Goal: Navigation & Orientation: Find specific page/section

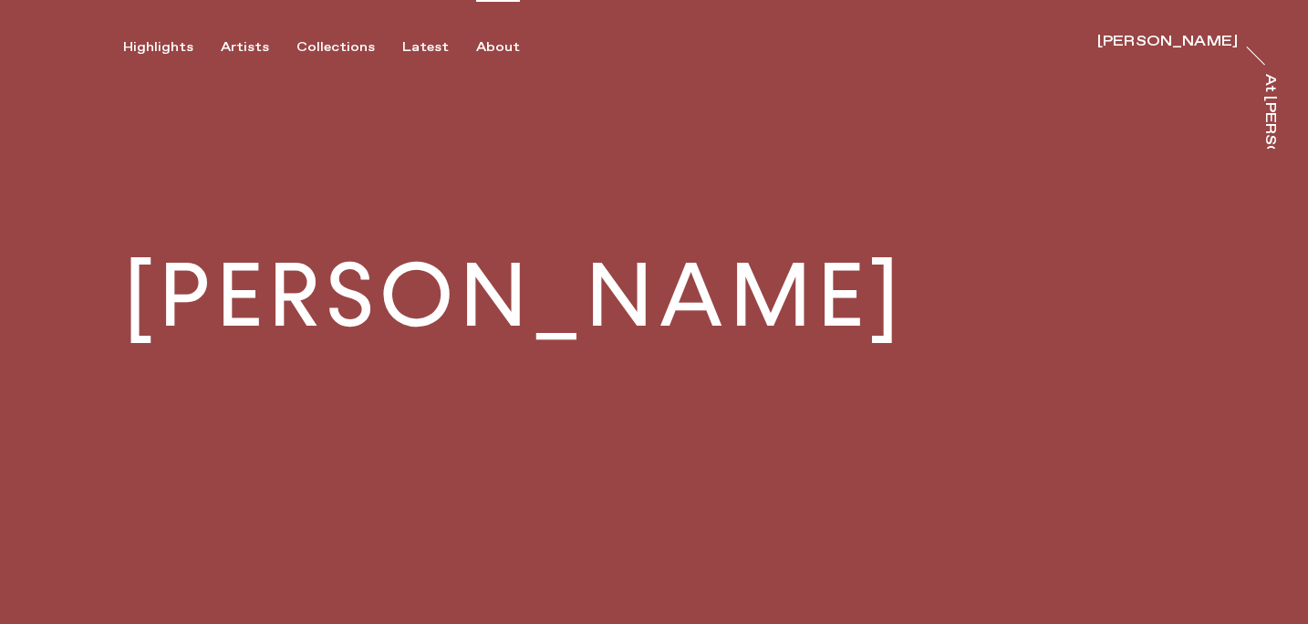
click at [496, 43] on div "About" at bounding box center [498, 47] width 44 height 16
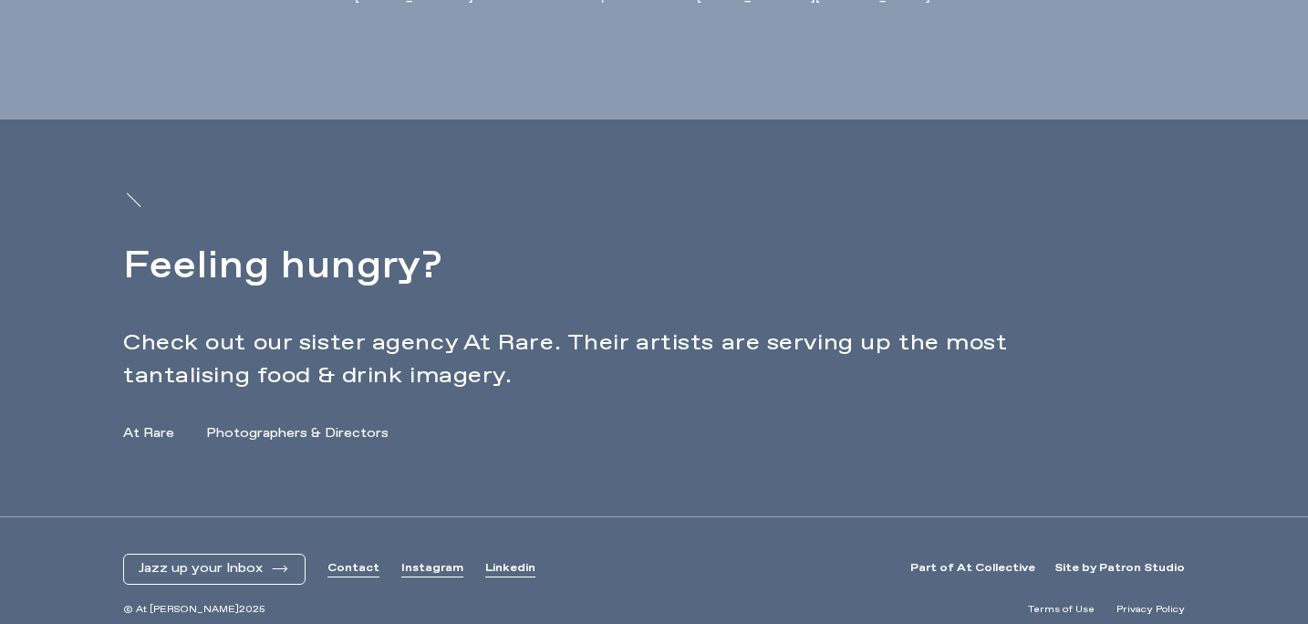
scroll to position [697, 0]
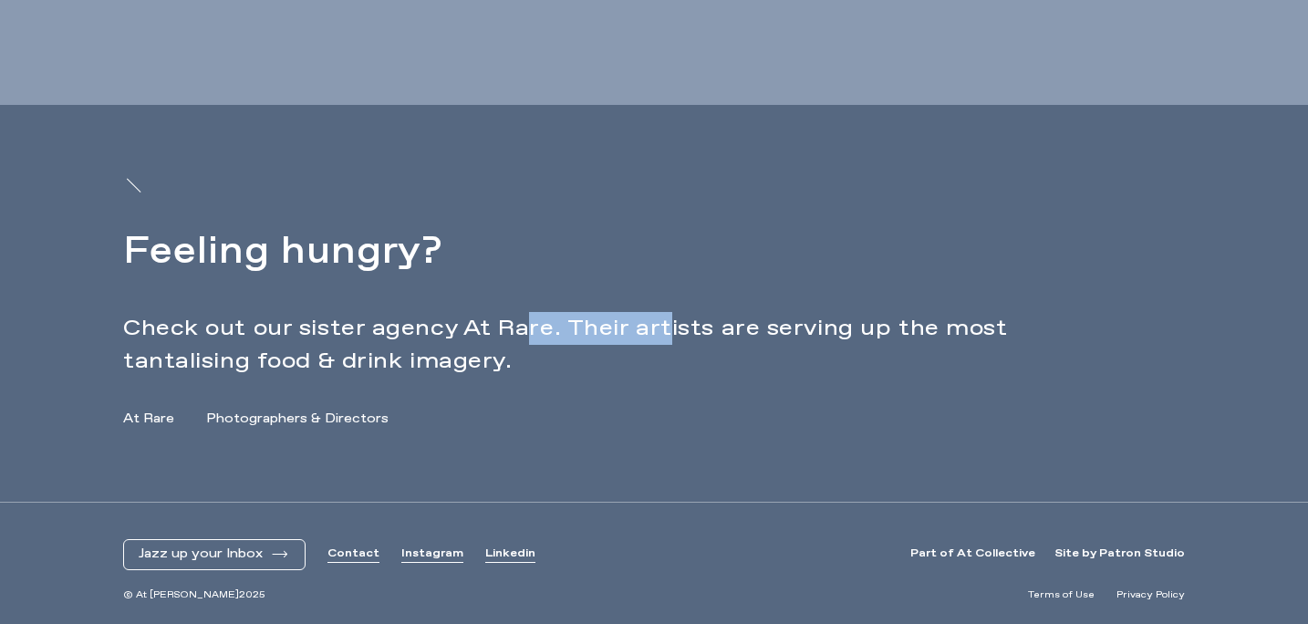
drag, startPoint x: 524, startPoint y: 317, endPoint x: 661, endPoint y: 338, distance: 139.4
click at [661, 338] on p "Check out our sister agency At Rare. Their artists are serving up the most tant…" at bounding box center [574, 345] width 902 height 66
click at [307, 422] on link "Photographers & Directors" at bounding box center [297, 419] width 182 height 19
